Goal: Transaction & Acquisition: Purchase product/service

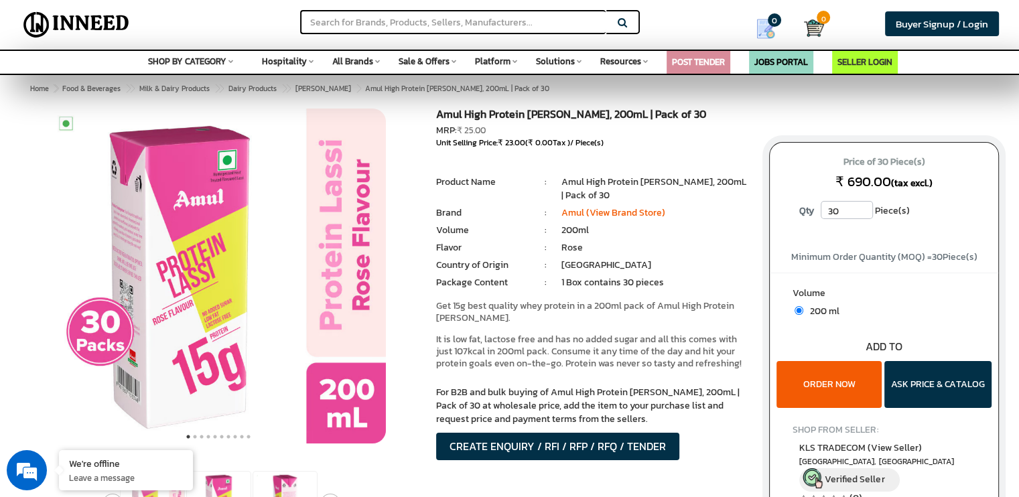
click at [358, 57] on span "All Brands" at bounding box center [352, 61] width 41 height 13
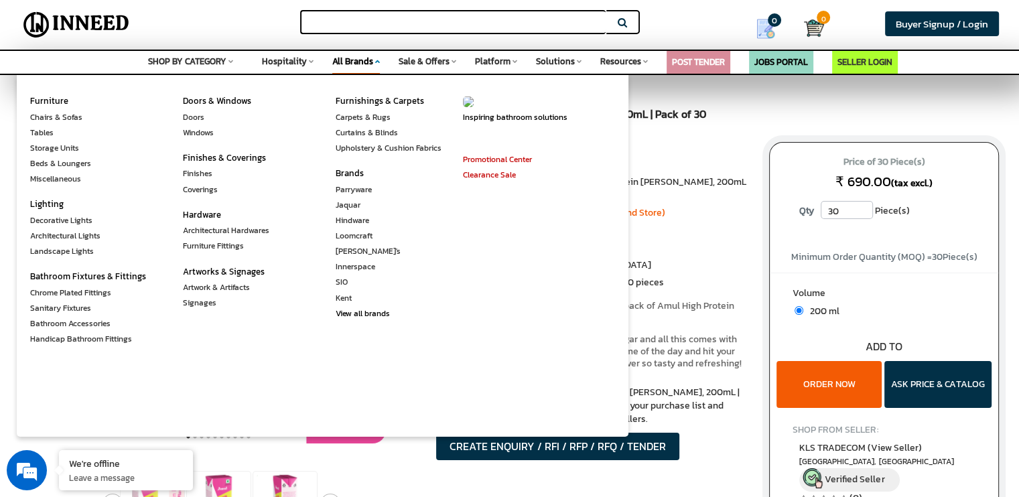
click at [399, 19] on input "text" at bounding box center [452, 22] width 305 height 24
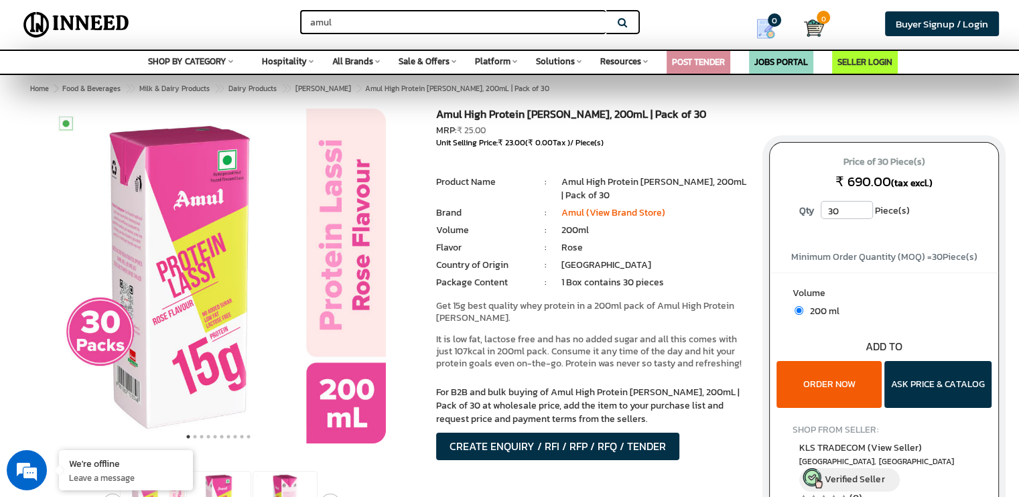
type input "amul"
click at [606, 10] on button "Search" at bounding box center [622, 22] width 33 height 24
click at [626, 23] on button "Search" at bounding box center [622, 22] width 33 height 24
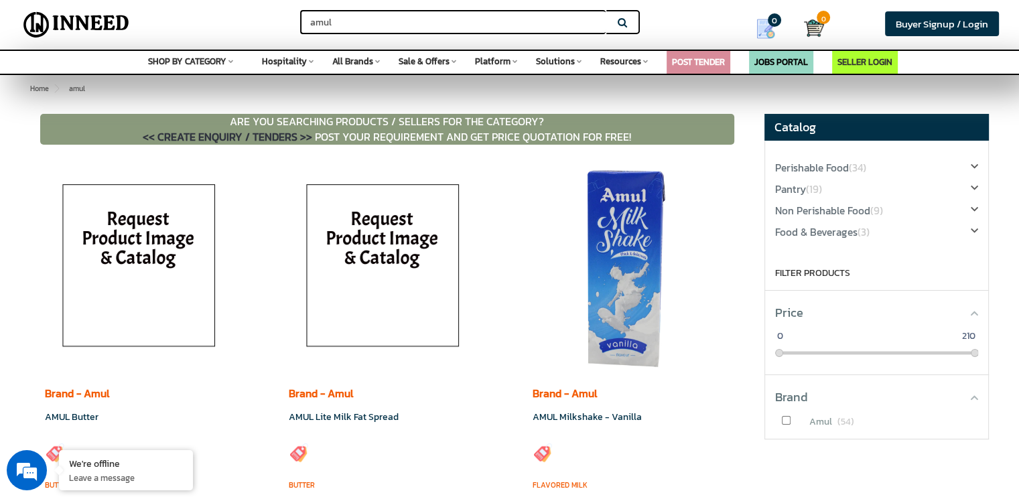
click at [439, 25] on input "amul" at bounding box center [452, 22] width 305 height 24
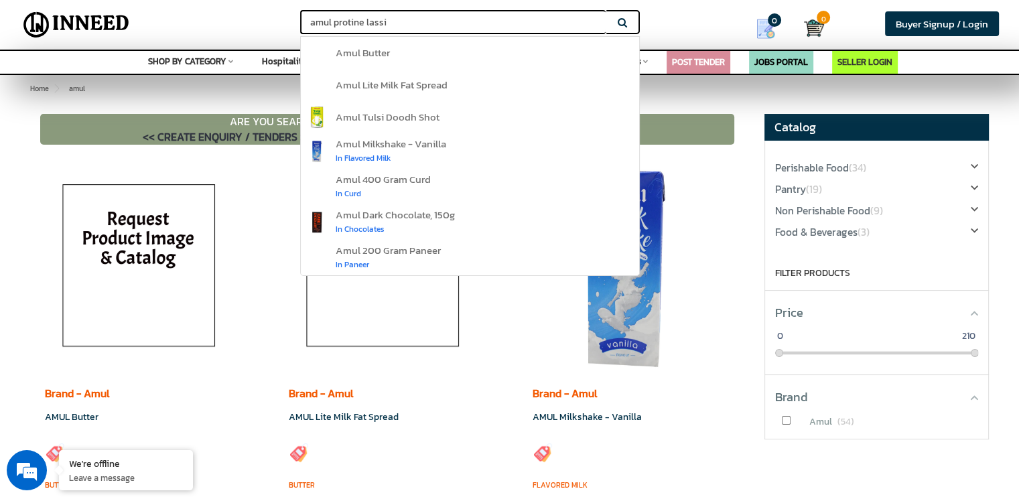
type input "amul protine lassi"
click at [606, 10] on button "Search" at bounding box center [622, 22] width 33 height 24
